Goal: Information Seeking & Learning: Learn about a topic

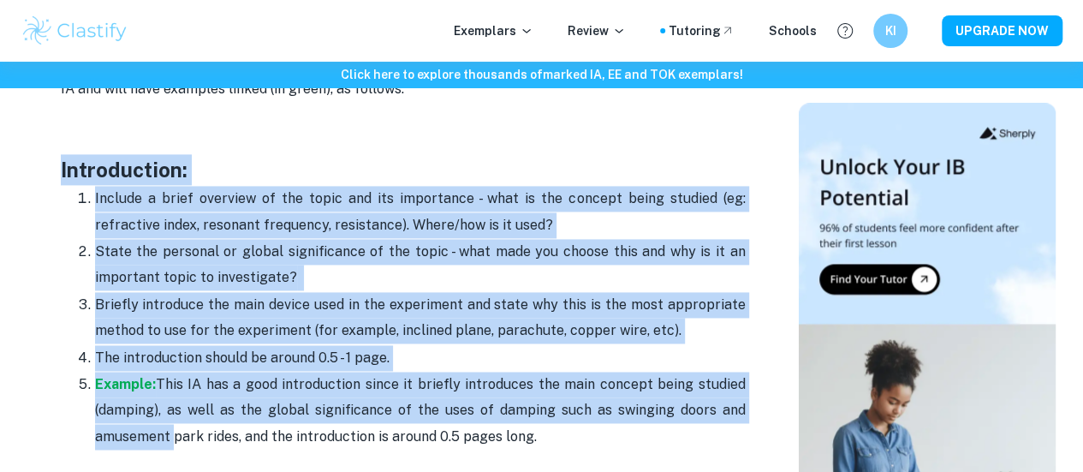
scroll to position [1166, 0]
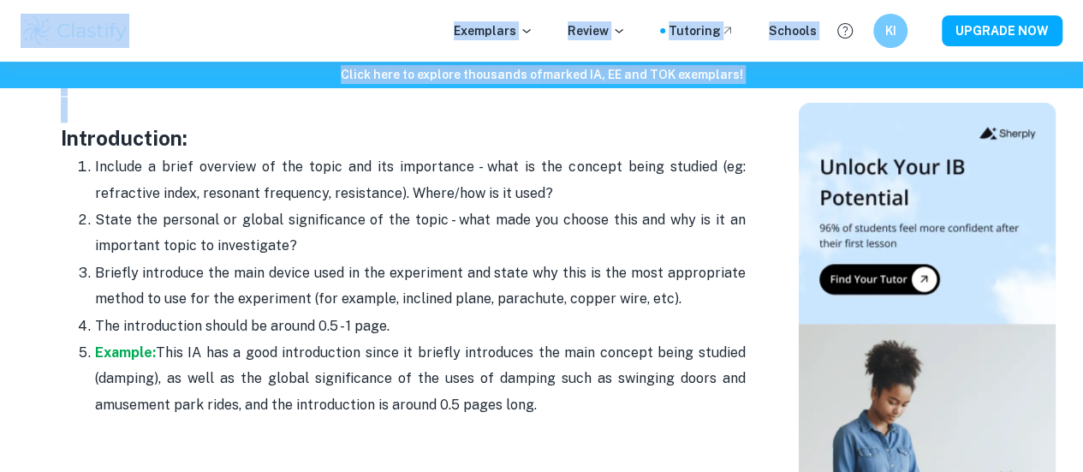
drag, startPoint x: 52, startPoint y: 280, endPoint x: 270, endPoint y: 59, distance: 310.1
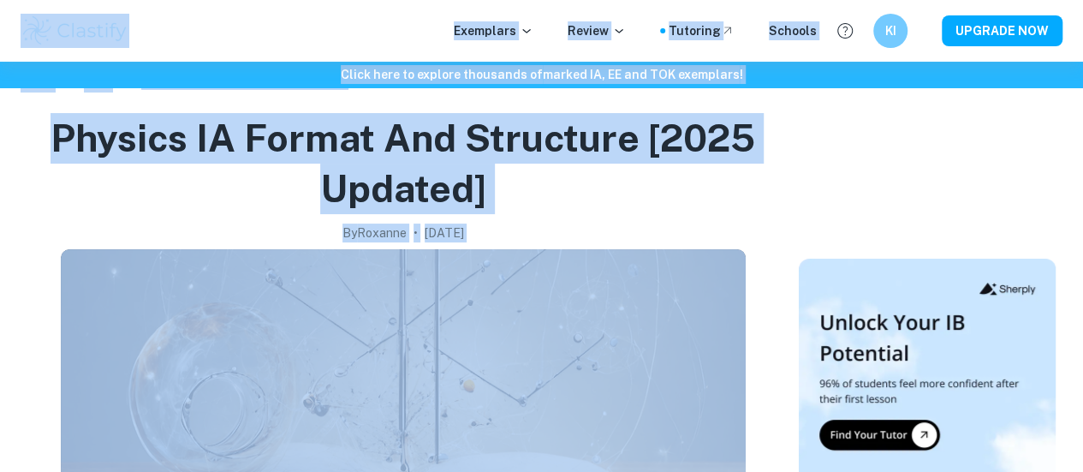
scroll to position [40, 0]
click at [347, 176] on h1 "Physics IA Format and Structure [2025 updated]" at bounding box center [402, 162] width 751 height 100
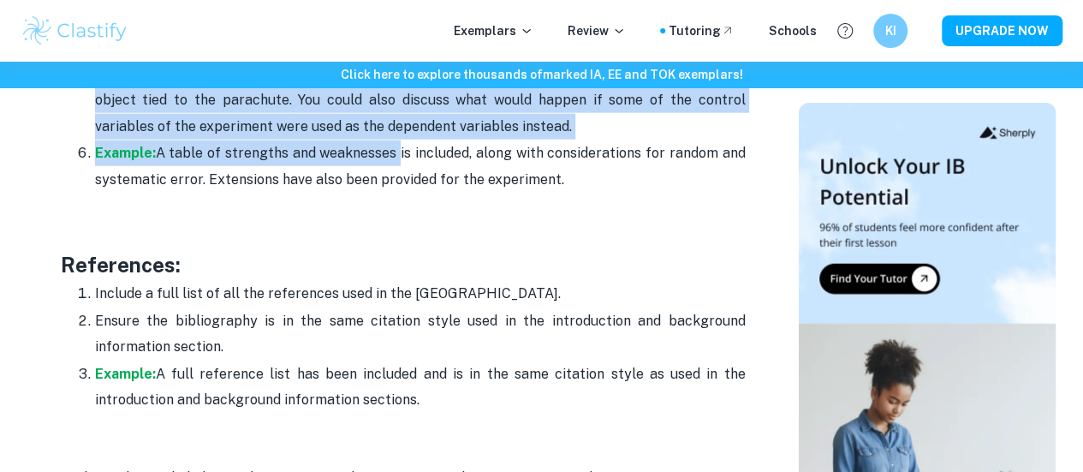
scroll to position [5272, 0]
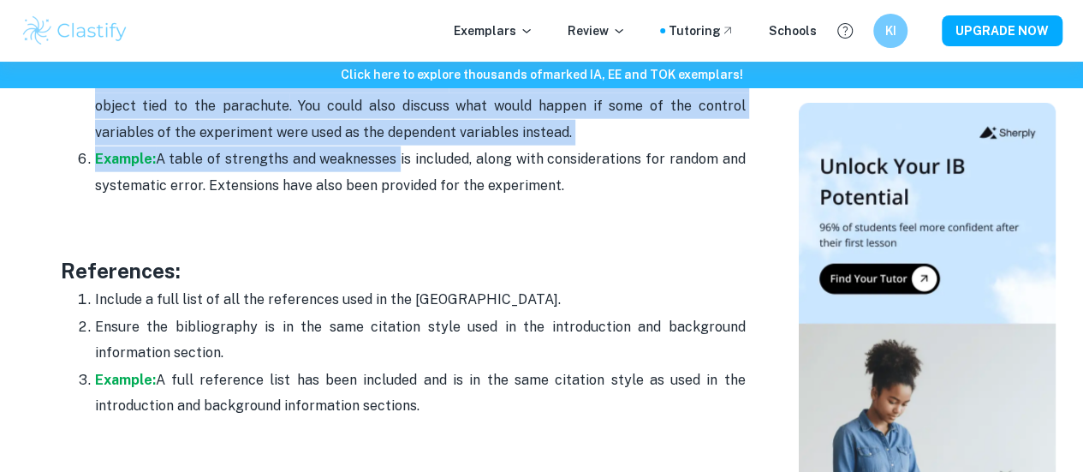
drag, startPoint x: 48, startPoint y: 249, endPoint x: 438, endPoint y: 374, distance: 410.1
copy div "Loremipsumdo: Sitamet c adipi elitsedd ei tem incid utl etd magnaaliqu - enim a…"
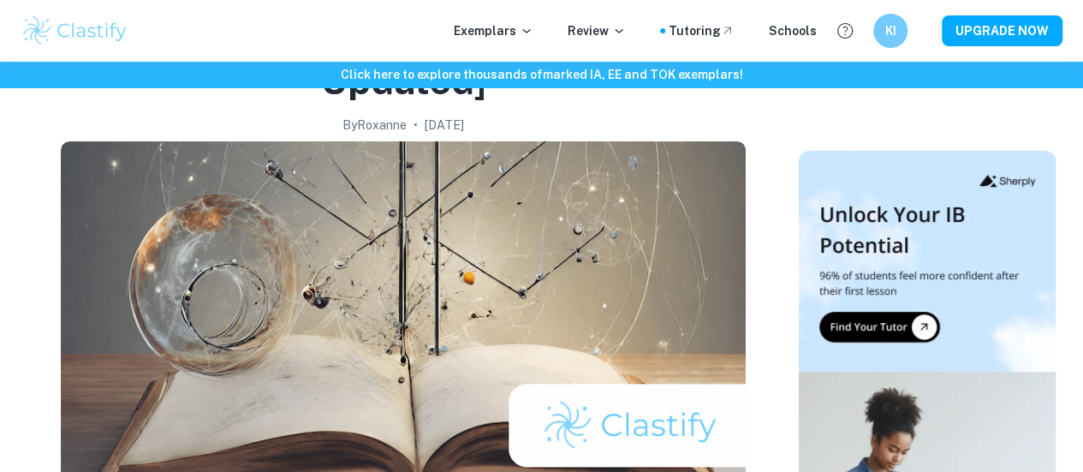
scroll to position [0, 0]
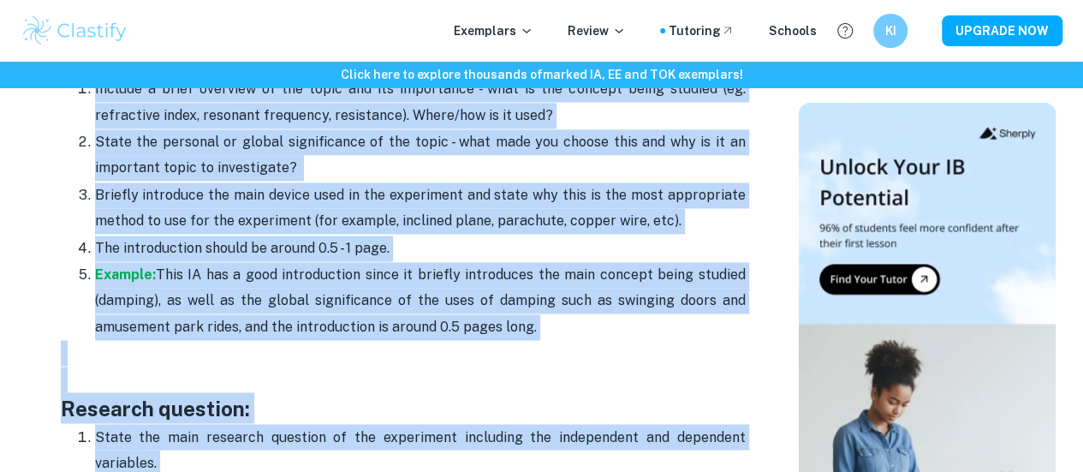
copy div "Loremipsumdo: Sitamet c adipi elitsedd ei tem incid utl etd magnaaliqu - enim a…"
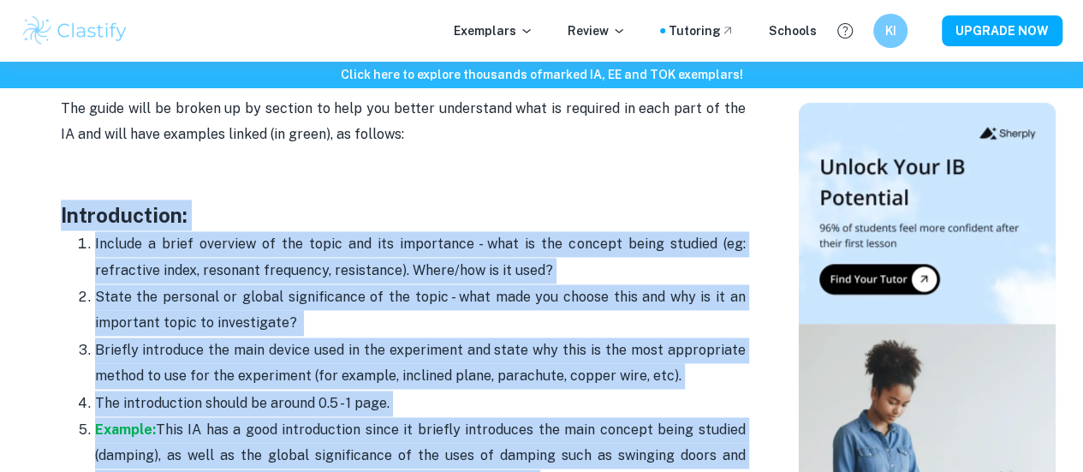
click at [643, 222] on h3 "Introduction:" at bounding box center [403, 215] width 685 height 31
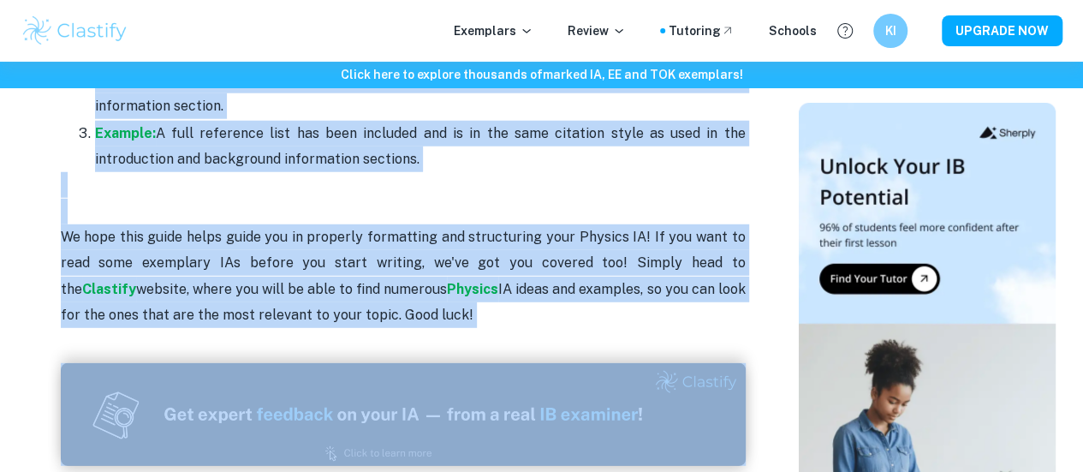
scroll to position [5575, 0]
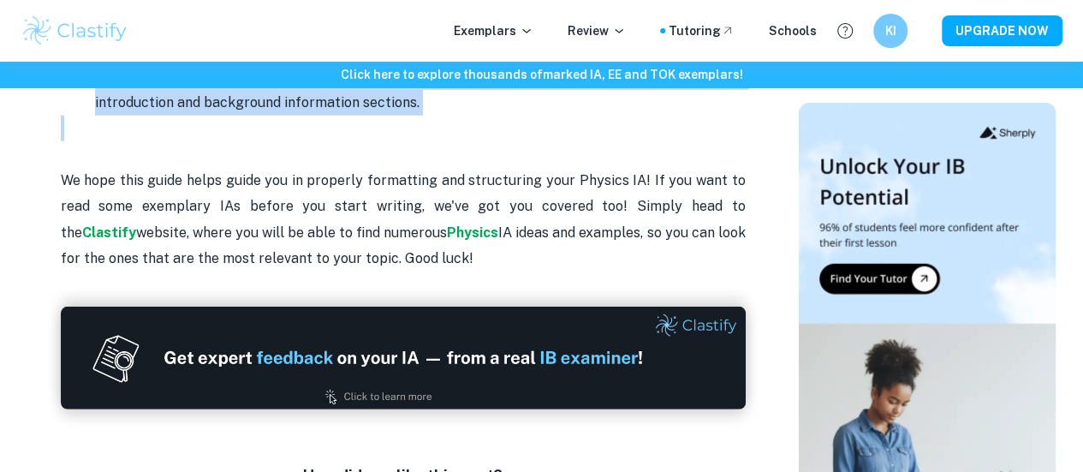
drag, startPoint x: 57, startPoint y: 315, endPoint x: 468, endPoint y: 102, distance: 463.9
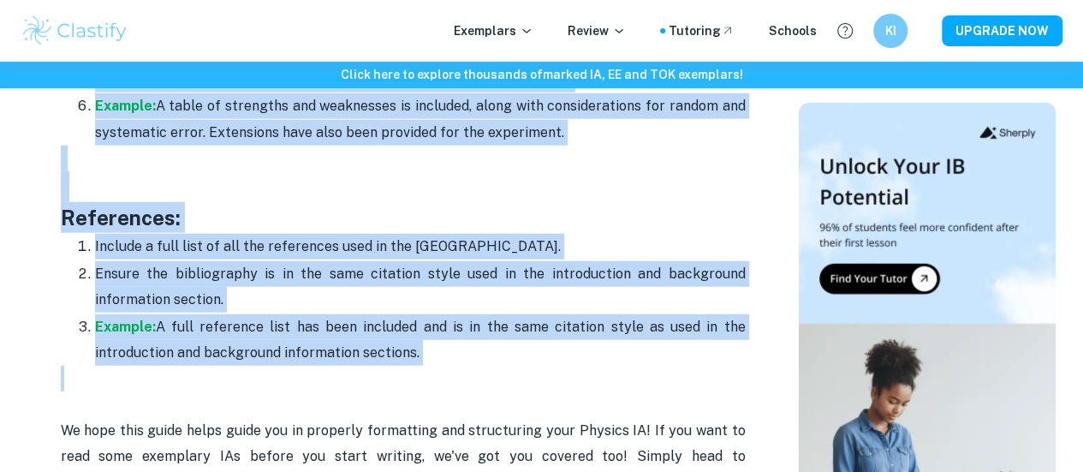
scroll to position [5327, 0]
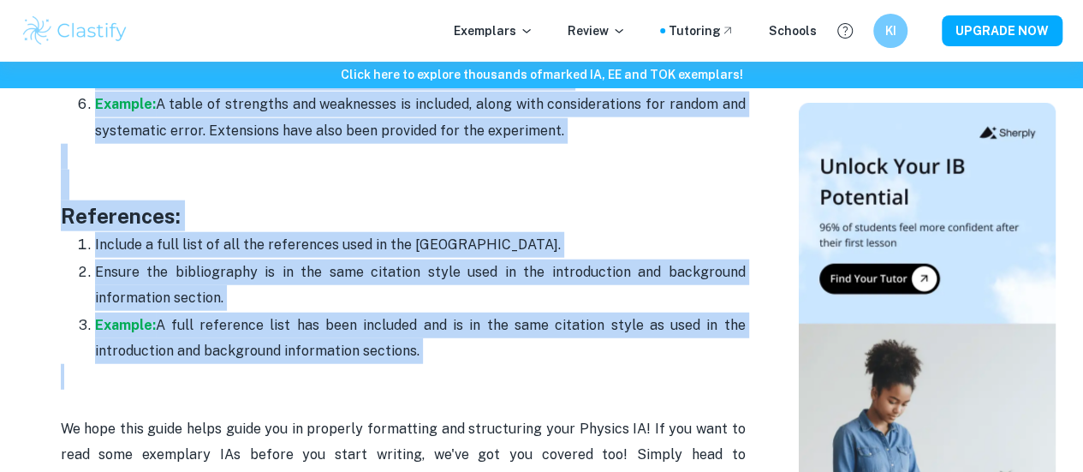
copy div "Loremipsumdo: Sitamet c adipi elitsedd ei tem incid utl etd magnaaliqu - enim a…"
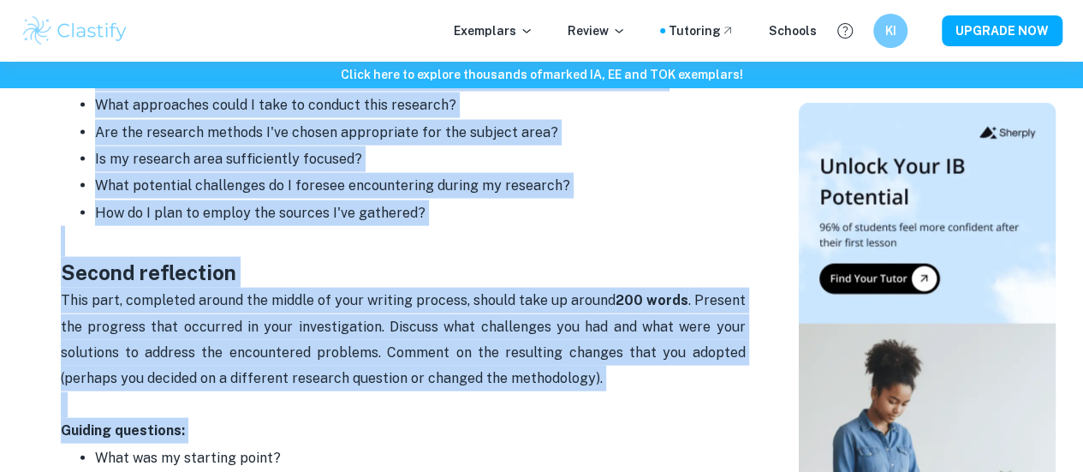
scroll to position [1696, 0]
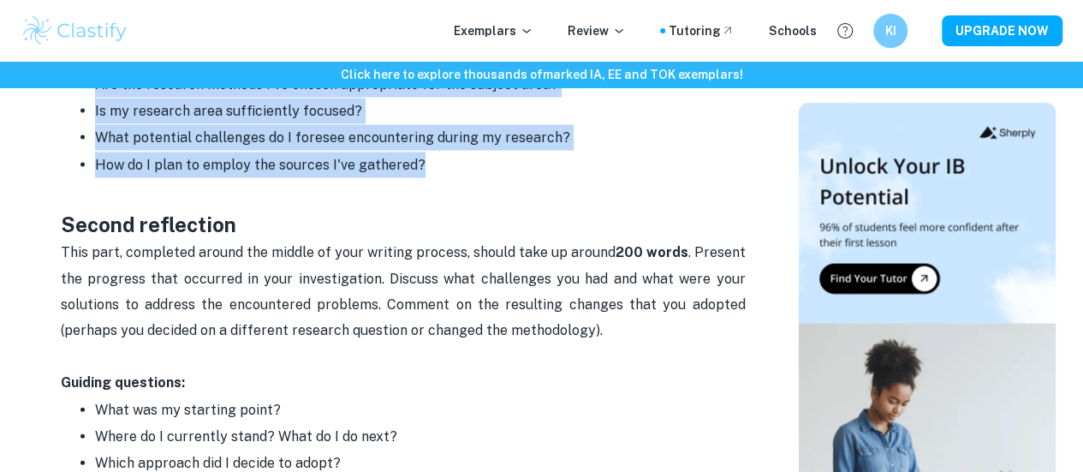
drag, startPoint x: 60, startPoint y: 203, endPoint x: 453, endPoint y: 186, distance: 393.5
click at [453, 186] on div "Are you working on your Extended Essay reflections and you're unsure how to mee…" at bounding box center [403, 7] width 685 height 2020
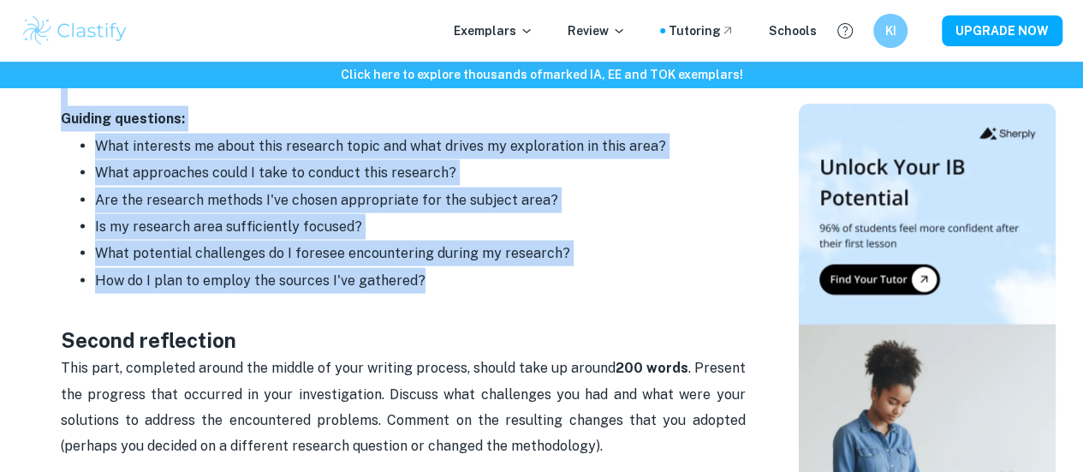
copy div "We suggest devoting around 100 words to the first reflection. In this early sta…"
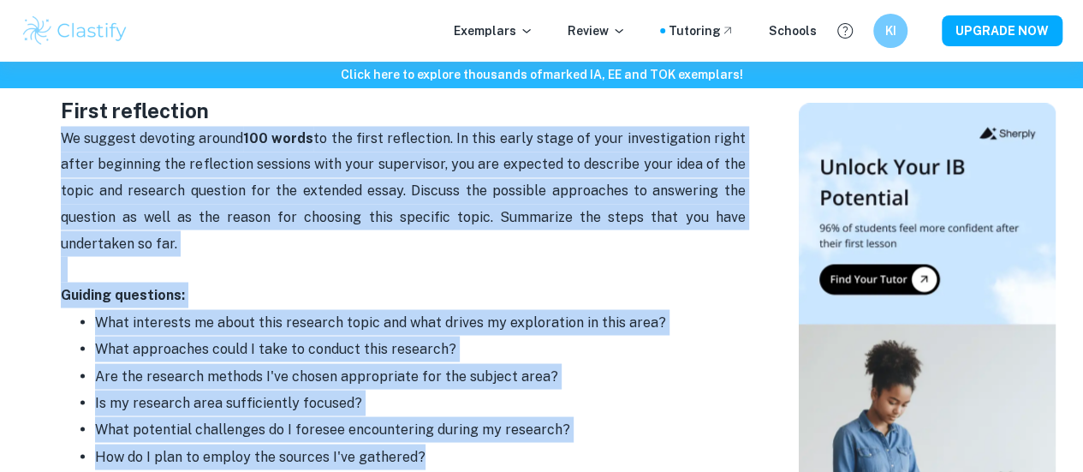
scroll to position [1405, 0]
click at [542, 220] on p "We suggest devoting around 100 words to the first reflection. In this early sta…" at bounding box center [403, 191] width 685 height 130
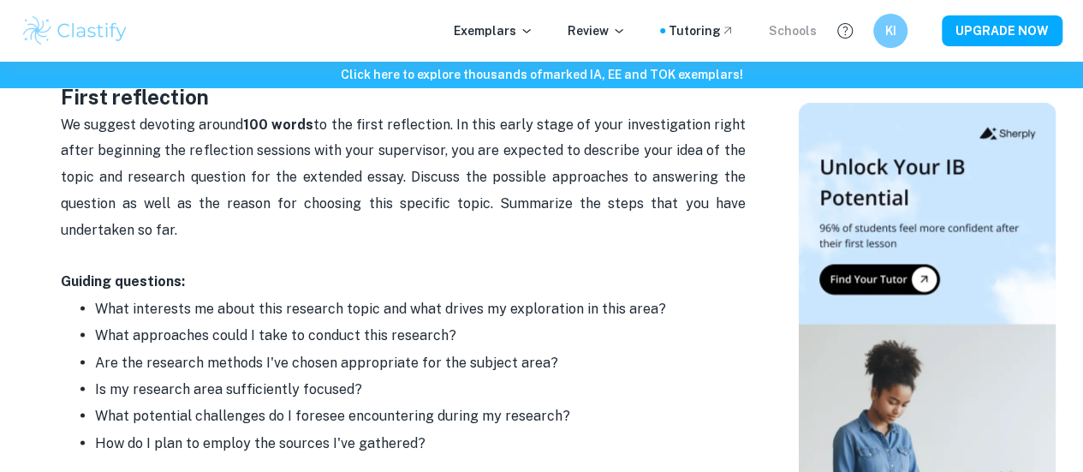
scroll to position [1417, 0]
